Goal: Information Seeking & Learning: Learn about a topic

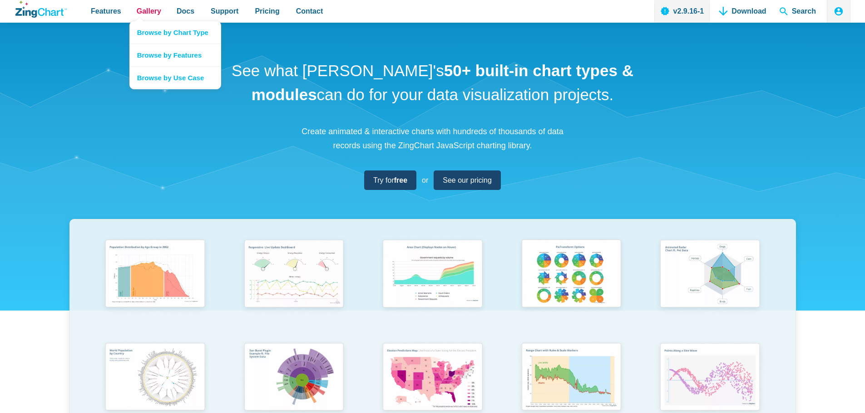
click at [152, 7] on span "Gallery" at bounding box center [149, 11] width 25 height 12
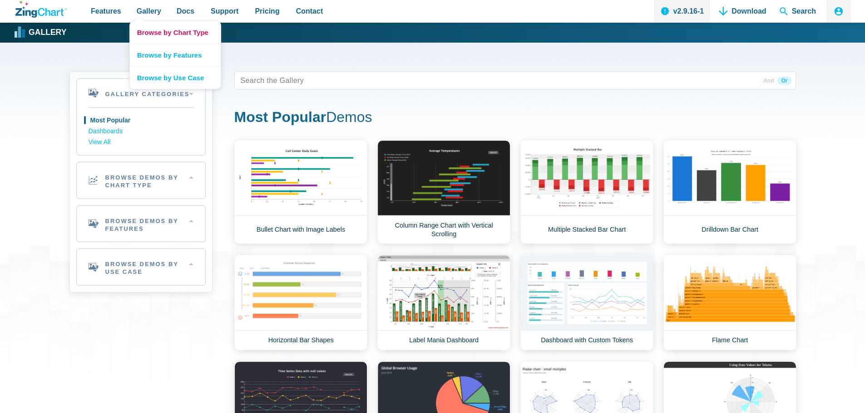
click at [162, 26] on link "Browse by Chart Type" at bounding box center [175, 32] width 91 height 22
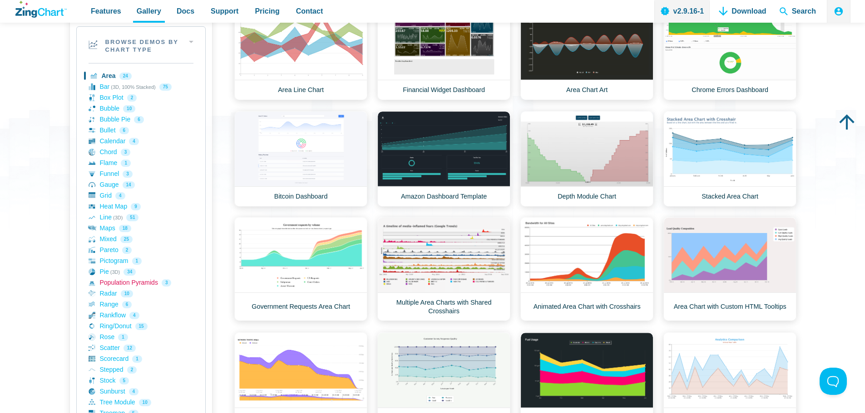
scroll to position [136, 0]
click at [106, 180] on link "Gauge 14" at bounding box center [140, 184] width 105 height 11
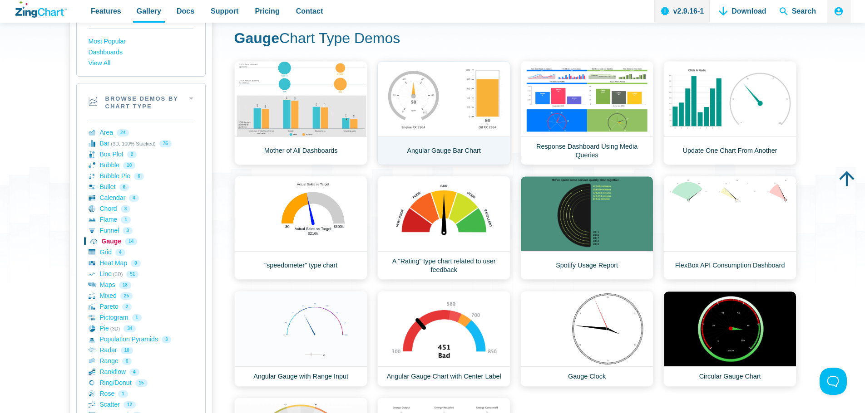
scroll to position [45, 0]
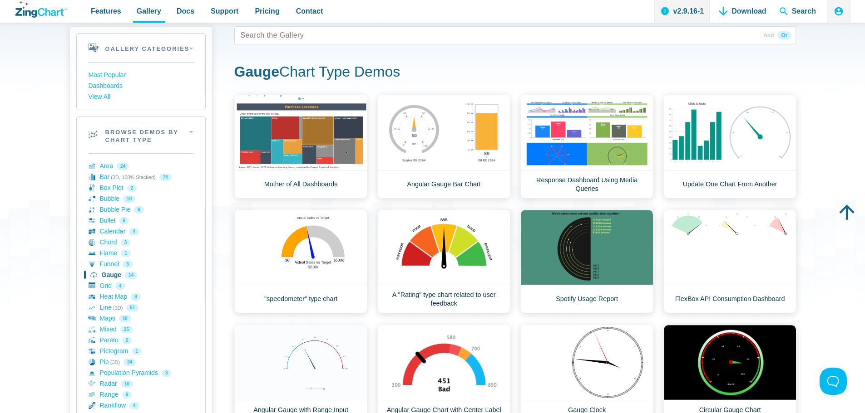
click at [575, 66] on h1 "Gauge Chart Type Demos" at bounding box center [514, 73] width 561 height 20
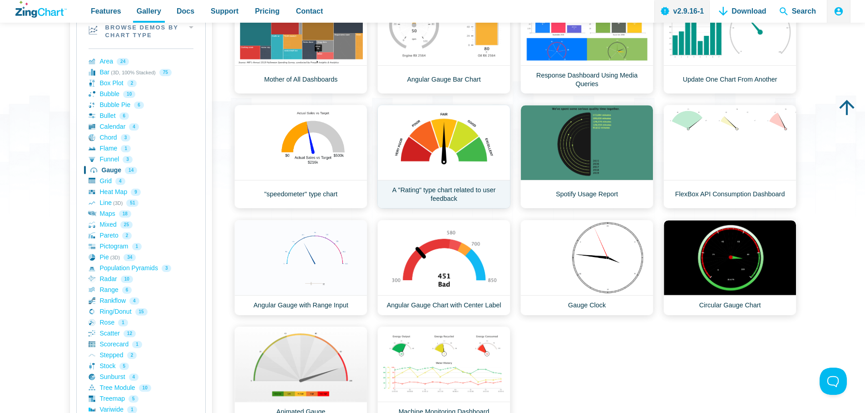
scroll to position [136, 0]
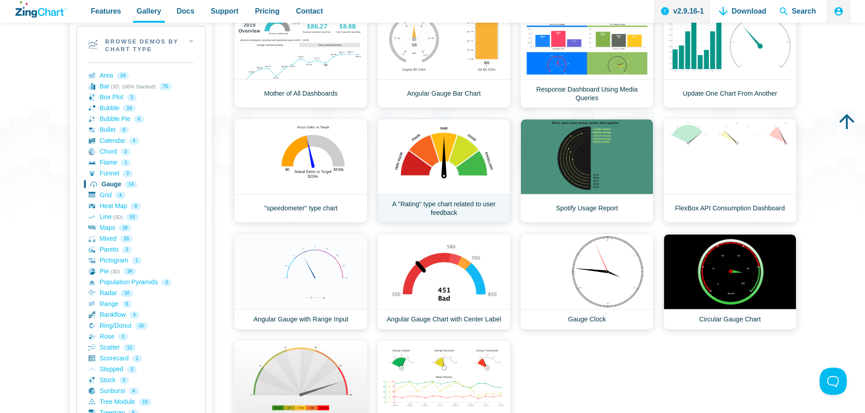
click at [444, 173] on link "A "Rating" type chart related to user feedback" at bounding box center [443, 171] width 133 height 104
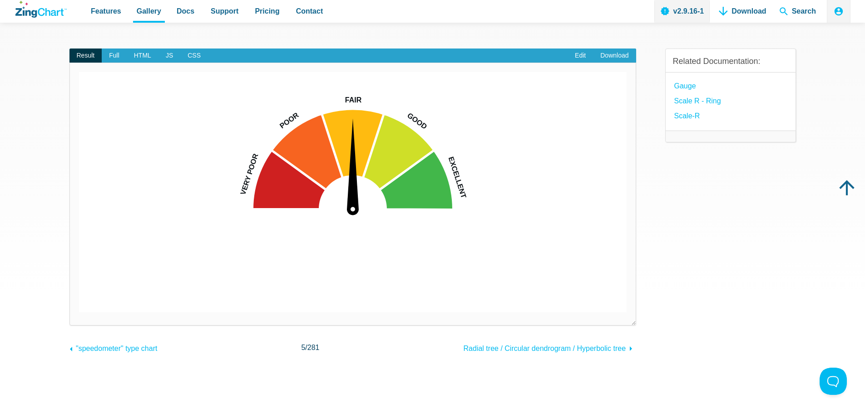
scroll to position [45, 0]
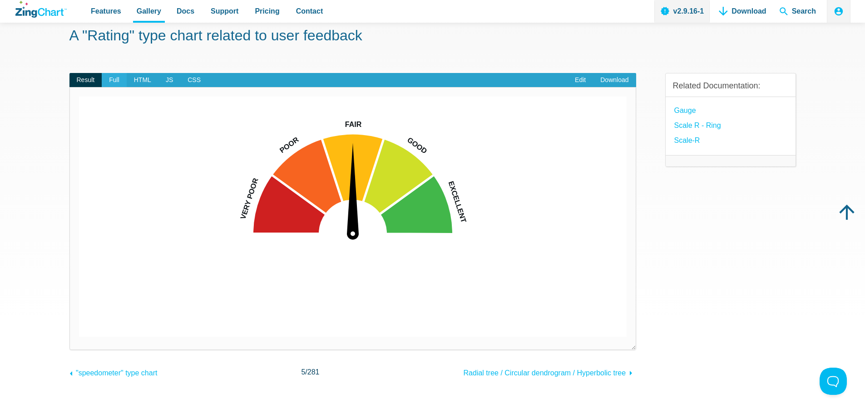
click at [120, 77] on span "Full" at bounding box center [114, 80] width 25 height 15
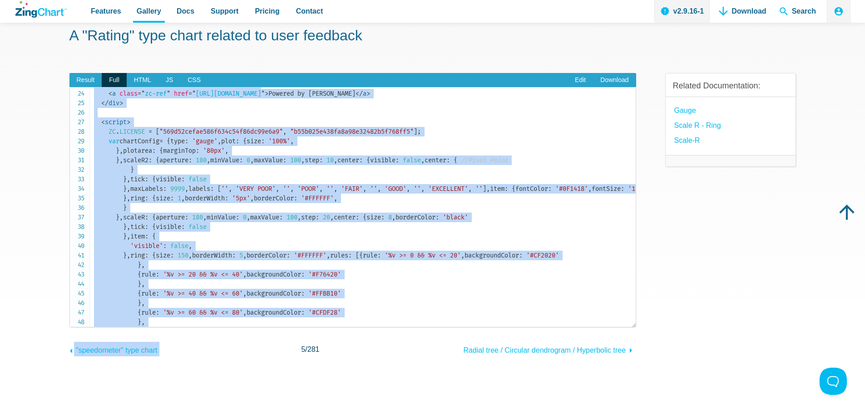
scroll to position [968, 0]
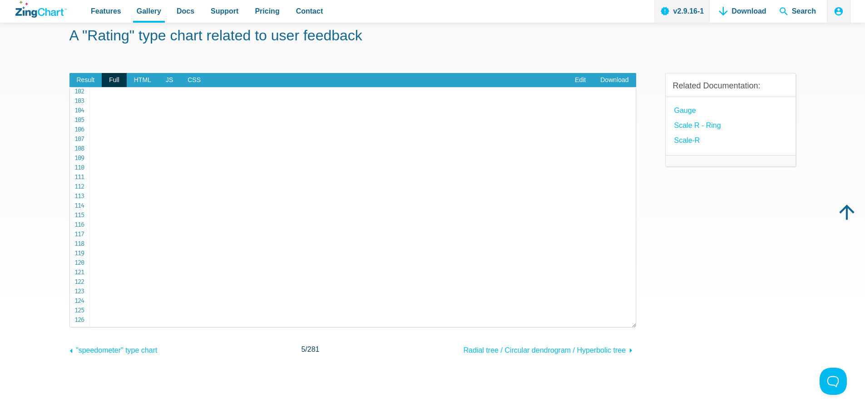
drag, startPoint x: 92, startPoint y: 104, endPoint x: 226, endPoint y: 325, distance: 258.6
click at [226, 325] on pre "<!DOCTYPE html> < html > < head > < meta charset = " utf-8 " > < title > ZingSo…" at bounding box center [352, 207] width 566 height 241
copy code "< html > < head > < meta charset = " utf-8 " > < title > ZingSoft Demo </ title…"
